Goal: Check status

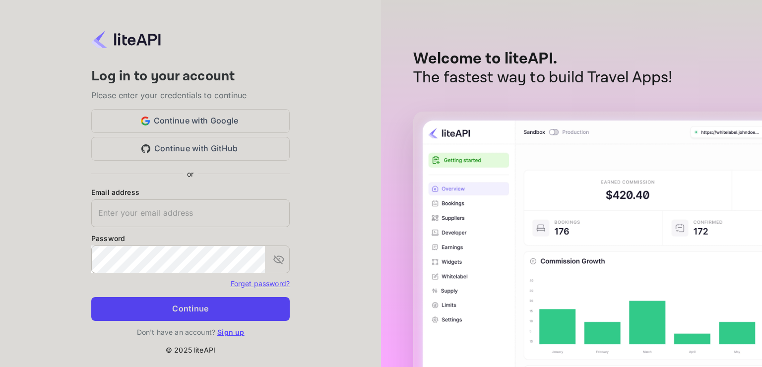
type input "[EMAIL_ADDRESS][DOMAIN_NAME]"
click at [172, 303] on button "Continue" at bounding box center [190, 309] width 198 height 24
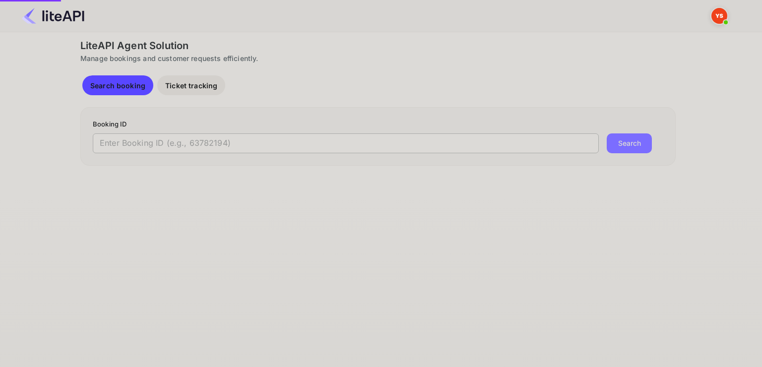
click at [142, 141] on input "text" at bounding box center [346, 143] width 506 height 20
click at [137, 141] on input "text" at bounding box center [346, 143] width 506 height 20
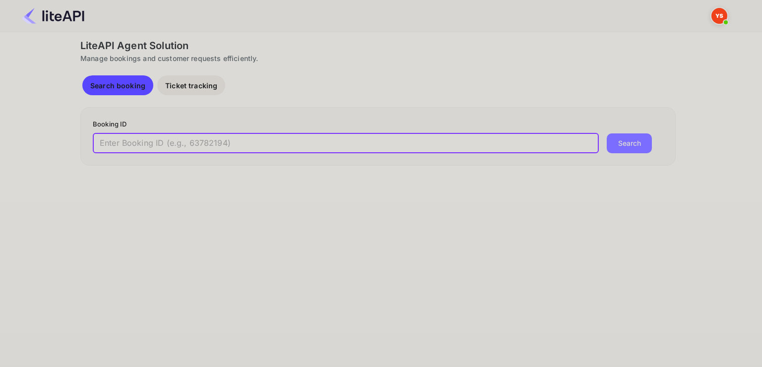
paste input "8744011"
type input "8744011"
click at [607, 133] on button "Search" at bounding box center [629, 143] width 45 height 20
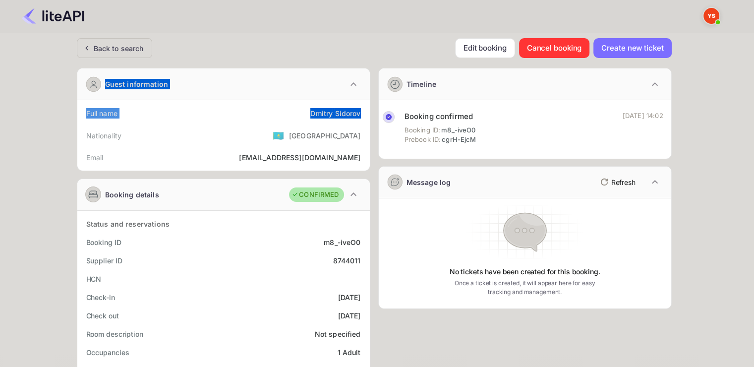
drag, startPoint x: 305, startPoint y: 111, endPoint x: 276, endPoint y: 115, distance: 29.0
click at [252, 115] on div "Full name [PERSON_NAME]" at bounding box center [223, 113] width 285 height 18
drag, startPoint x: 263, startPoint y: 126, endPoint x: 248, endPoint y: 134, distance: 16.9
click at [252, 133] on div "Nationality 🇰🇿 [DEMOGRAPHIC_DATA]" at bounding box center [223, 136] width 285 height 26
drag, startPoint x: 304, startPoint y: 115, endPoint x: 359, endPoint y: 112, distance: 55.7
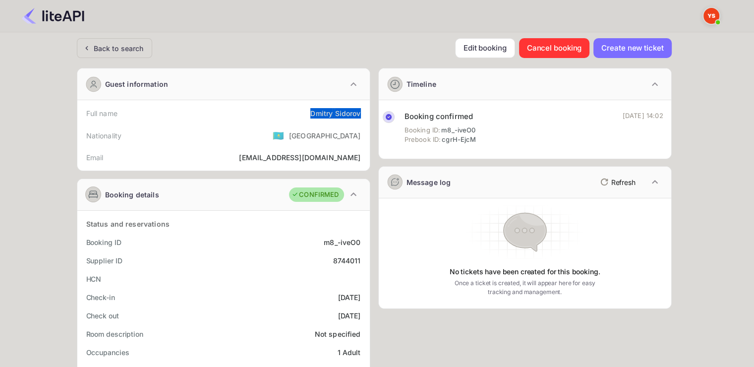
click at [359, 112] on div "Full name [PERSON_NAME]" at bounding box center [223, 113] width 285 height 18
copy div "[PERSON_NAME]"
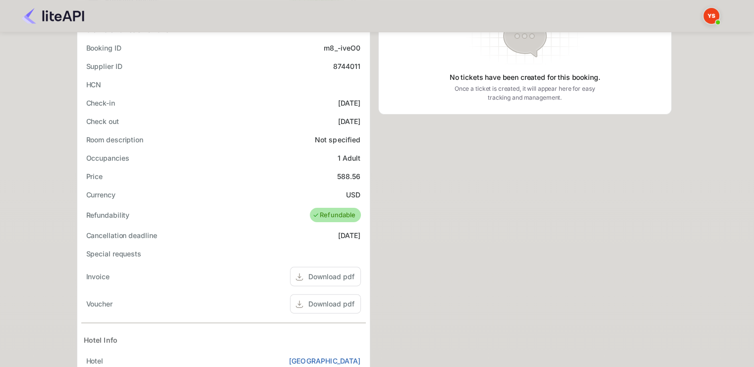
scroll to position [198, 0]
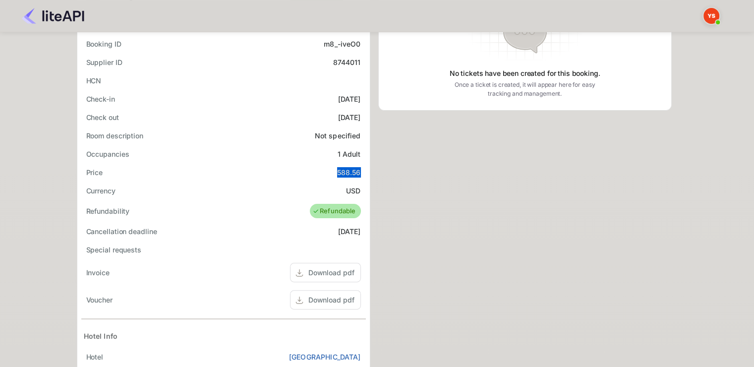
drag, startPoint x: 337, startPoint y: 172, endPoint x: 363, endPoint y: 173, distance: 26.3
click at [363, 173] on div "Price 588.56" at bounding box center [223, 172] width 285 height 18
copy div "588.56"
